Goal: Task Accomplishment & Management: Manage account settings

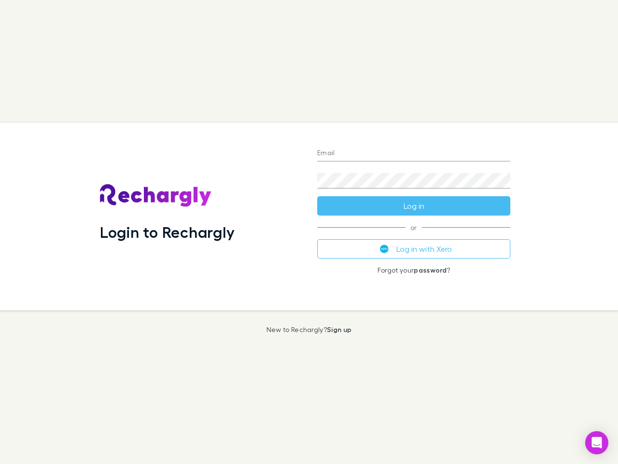
click at [309, 232] on div "Login to Rechargly" at bounding box center [200, 216] width 217 height 187
click at [414, 154] on input "Email" at bounding box center [413, 153] width 193 height 15
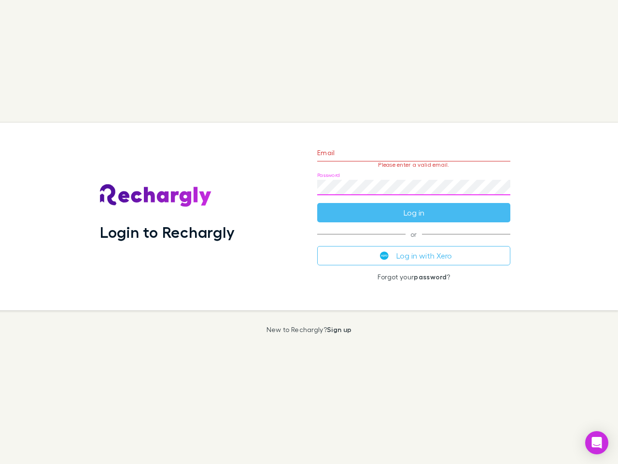
click at [414, 206] on form "Email Please enter a valid email. Password Log in" at bounding box center [413, 180] width 193 height 84
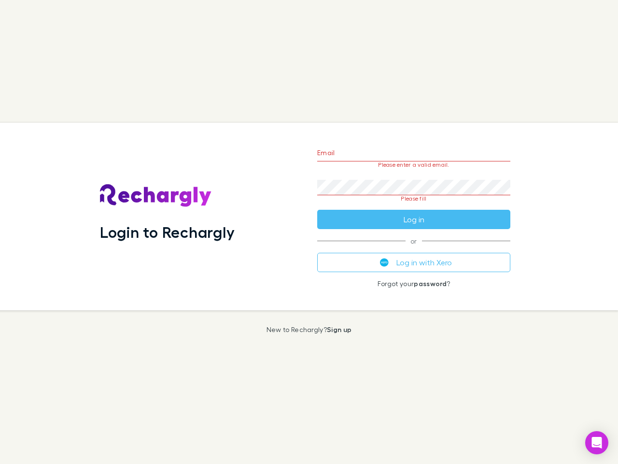
click at [414, 249] on div "Email Please enter a valid email. Password Please fill Log in or Log in with Xe…" at bounding box center [414, 216] width 209 height 187
click at [597, 443] on icon "Open Intercom Messenger" at bounding box center [597, 443] width 10 height 12
